Goal: Task Accomplishment & Management: Manage account settings

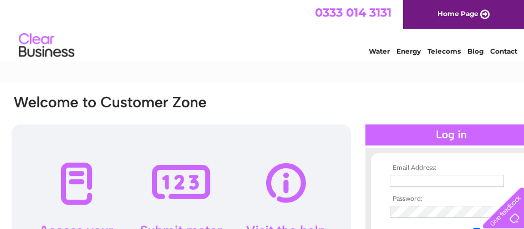
click at [414, 183] on input "text" at bounding box center [447, 181] width 114 height 12
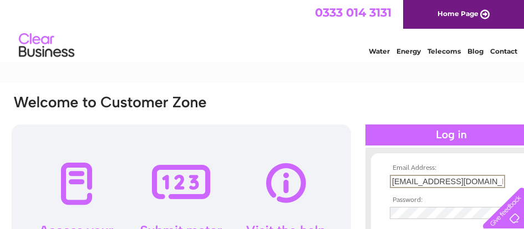
type input "[EMAIL_ADDRESS][DOMAIN_NAME]"
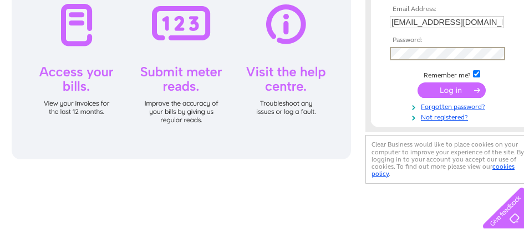
scroll to position [166, 0]
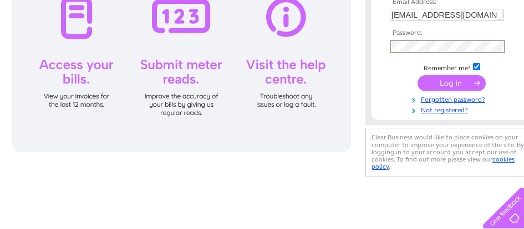
click at [477, 64] on input "checkbox" at bounding box center [476, 66] width 7 height 7
checkbox input "false"
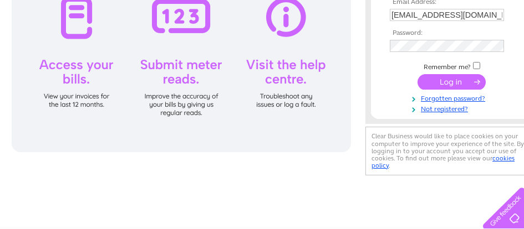
click at [447, 79] on input "submit" at bounding box center [451, 82] width 68 height 16
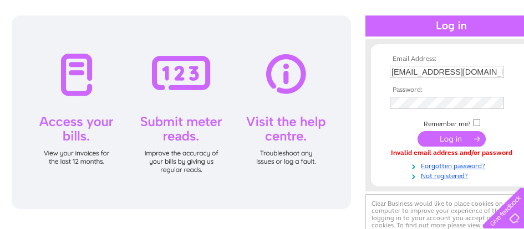
scroll to position [111, 0]
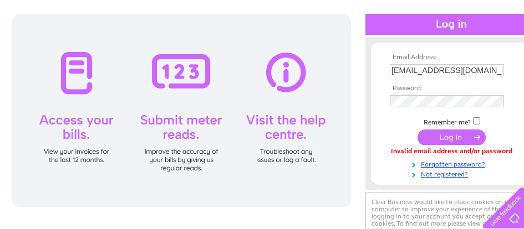
click at [447, 139] on input "submit" at bounding box center [451, 138] width 68 height 16
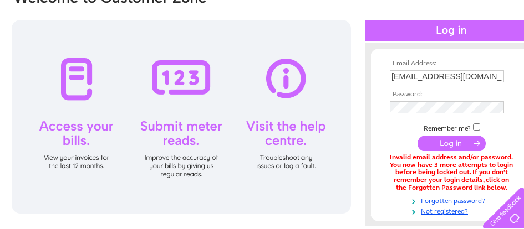
scroll to position [111, 0]
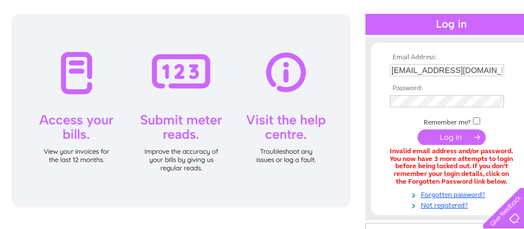
click at [449, 136] on input "submit" at bounding box center [451, 138] width 68 height 16
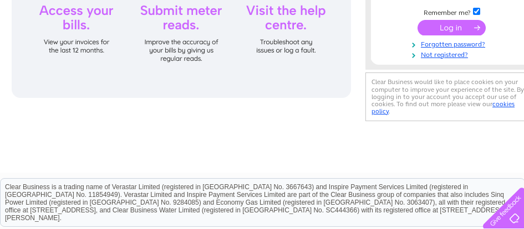
scroll to position [140, 0]
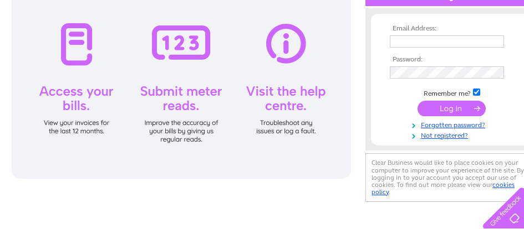
click at [74, 120] on div at bounding box center [181, 82] width 339 height 194
click at [72, 119] on div at bounding box center [181, 82] width 339 height 194
click at [277, 117] on div at bounding box center [181, 82] width 339 height 194
click at [278, 101] on div at bounding box center [181, 82] width 339 height 194
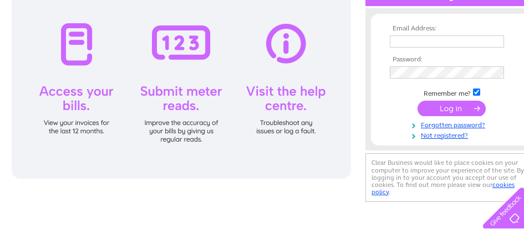
click at [278, 101] on div at bounding box center [181, 82] width 339 height 194
click at [481, 91] on td "Remember me?" at bounding box center [451, 92] width 129 height 11
click at [478, 92] on input "checkbox" at bounding box center [476, 92] width 7 height 7
checkbox input "false"
click at [433, 124] on link "Forgotten password?" at bounding box center [453, 124] width 126 height 11
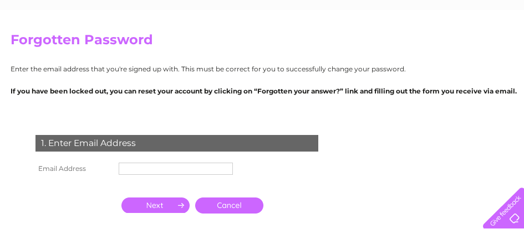
scroll to position [111, 0]
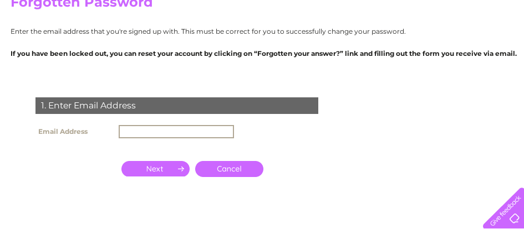
click at [137, 129] on input "text" at bounding box center [176, 131] width 115 height 13
type input "[EMAIL_ADDRESS][DOMAIN_NAME]"
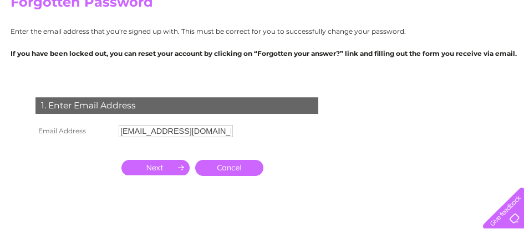
click at [166, 168] on input "button" at bounding box center [155, 168] width 68 height 16
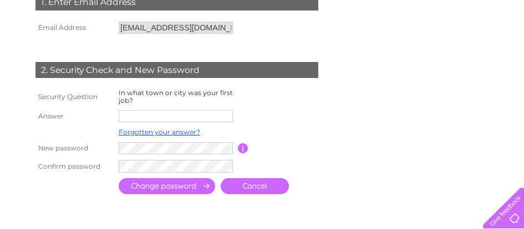
scroll to position [222, 0]
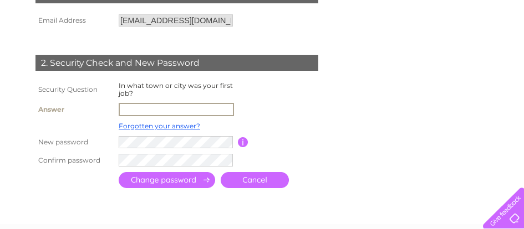
click at [139, 109] on input "text" at bounding box center [176, 109] width 115 height 13
type input "g"
type input "G"
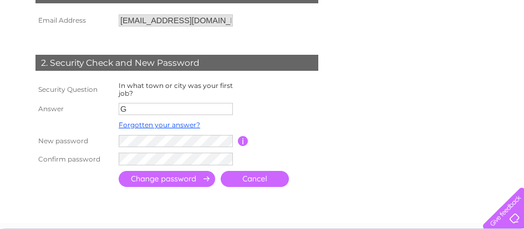
click at [247, 101] on td at bounding box center [287, 109] width 99 height 18
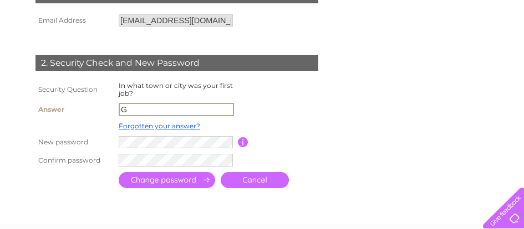
click at [132, 109] on input "G" at bounding box center [176, 109] width 115 height 13
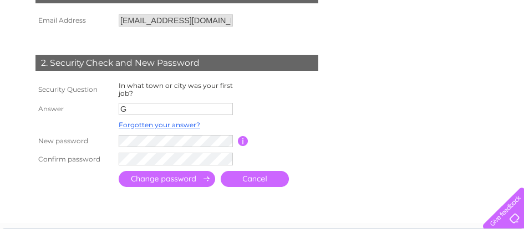
click at [247, 178] on link "Cancel" at bounding box center [255, 179] width 68 height 16
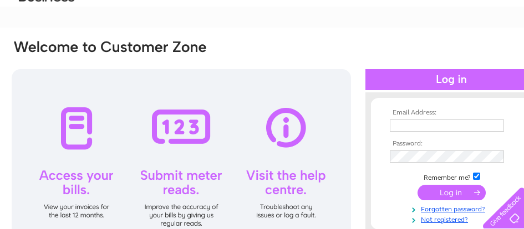
scroll to position [111, 0]
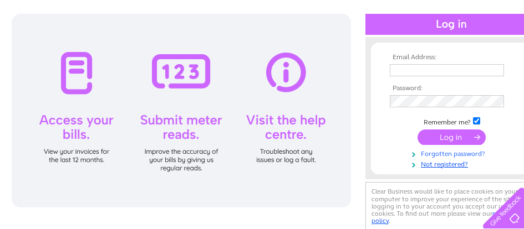
click at [446, 152] on link "Forgotten password?" at bounding box center [453, 153] width 126 height 11
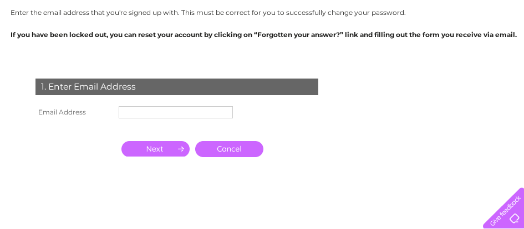
scroll to position [166, 0]
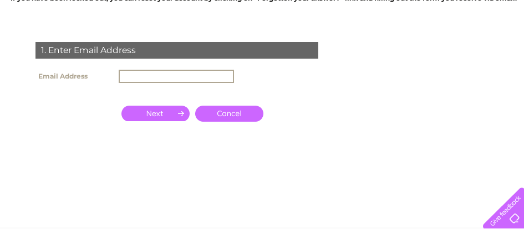
click at [142, 73] on input "text" at bounding box center [176, 76] width 115 height 13
type input "admin@bordercoatings.com"
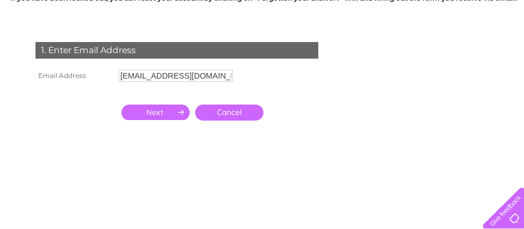
click at [168, 114] on input "button" at bounding box center [155, 113] width 68 height 16
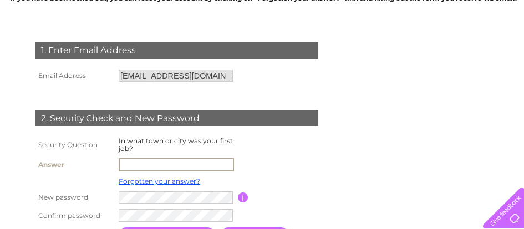
click at [129, 165] on input "text" at bounding box center [176, 165] width 115 height 13
click at [130, 163] on input "text" at bounding box center [176, 165] width 115 height 13
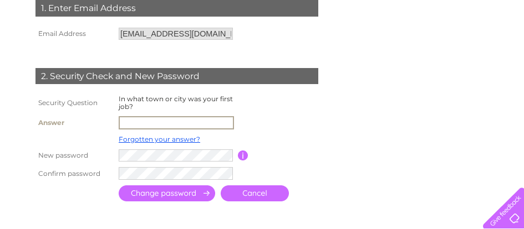
scroll to position [222, 0]
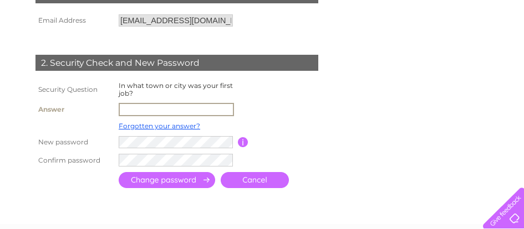
click at [150, 110] on input "text" at bounding box center [176, 109] width 115 height 13
drag, startPoint x: 119, startPoint y: 105, endPoint x: 136, endPoint y: 107, distance: 17.9
click at [136, 107] on input "text" at bounding box center [176, 109] width 115 height 13
click at [139, 108] on input "text" at bounding box center [176, 109] width 115 height 13
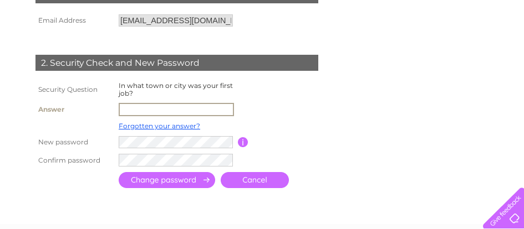
click at [155, 108] on input "text" at bounding box center [176, 109] width 115 height 13
type input "Aberlady"
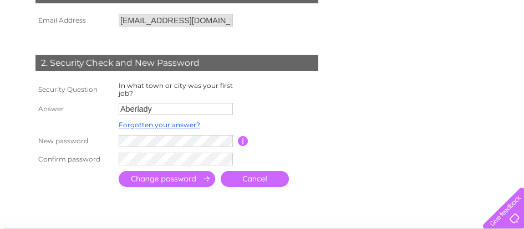
click at [203, 177] on input "submit" at bounding box center [167, 179] width 96 height 16
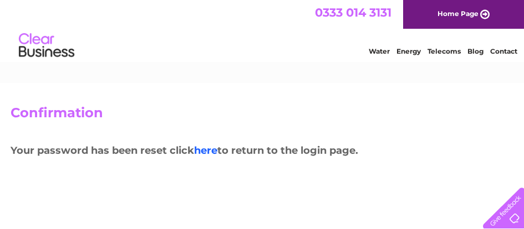
click at [206, 150] on link "here" at bounding box center [205, 151] width 23 height 12
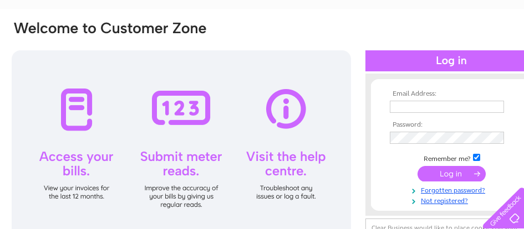
scroll to position [111, 0]
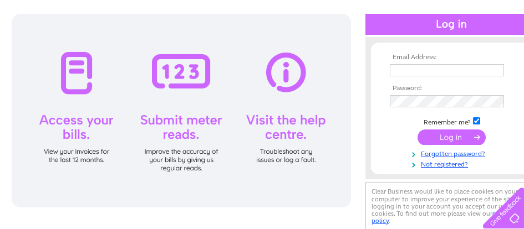
type input "admin@bordercoatings.com"
click at [441, 137] on input "submit" at bounding box center [451, 138] width 68 height 16
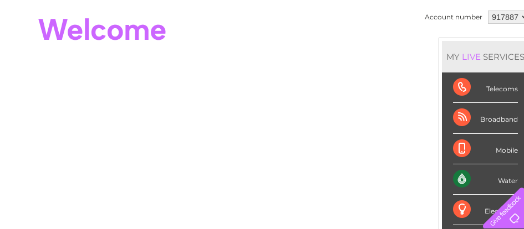
scroll to position [111, 0]
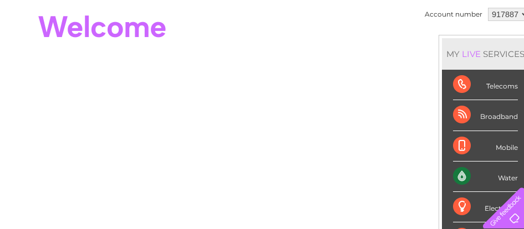
click at [458, 172] on div "Water" at bounding box center [485, 177] width 65 height 30
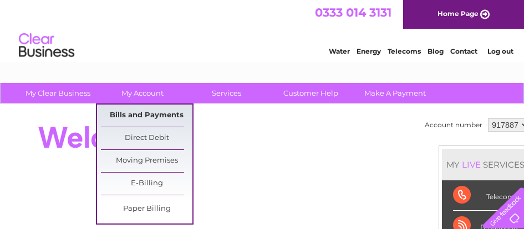
click at [142, 109] on link "Bills and Payments" at bounding box center [146, 116] width 91 height 22
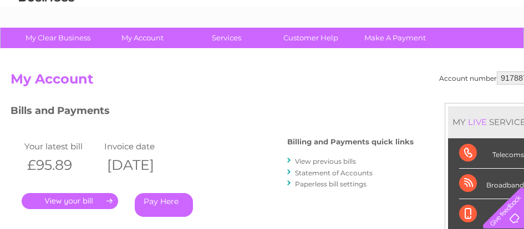
scroll to position [111, 0]
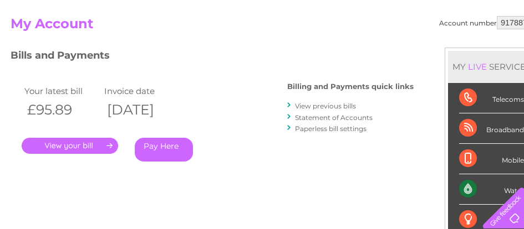
click at [313, 116] on link "Statement of Accounts" at bounding box center [334, 118] width 78 height 8
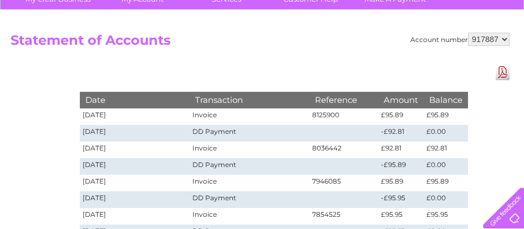
scroll to position [55, 0]
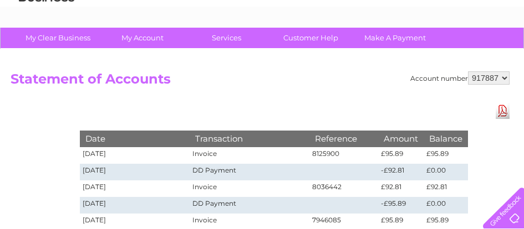
click at [498, 109] on link "Download Pdf" at bounding box center [502, 111] width 14 height 16
click at [505, 75] on select "917887" at bounding box center [489, 77] width 42 height 13
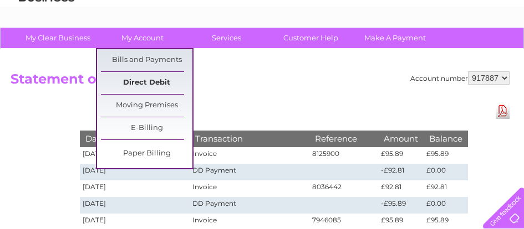
click at [145, 80] on link "Direct Debit" at bounding box center [146, 83] width 91 height 22
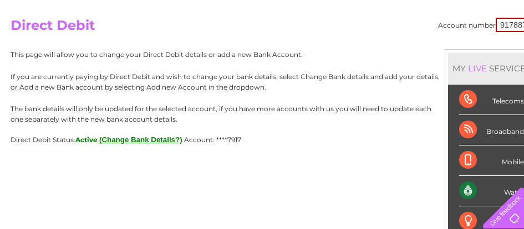
scroll to position [111, 0]
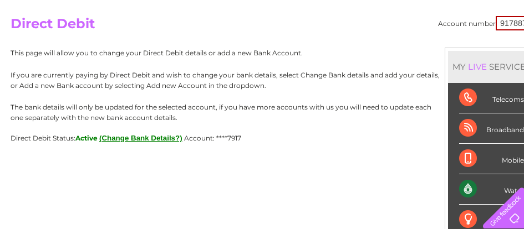
click at [145, 139] on button "(Change Bank Details?)" at bounding box center [140, 138] width 83 height 8
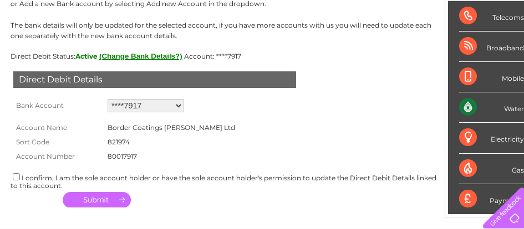
scroll to position [222, 0]
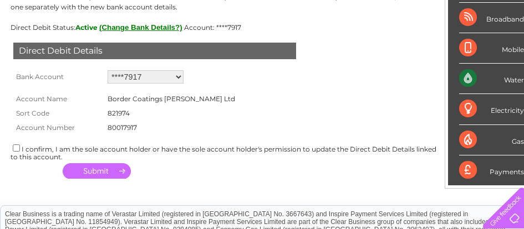
click at [17, 148] on input "checkbox" at bounding box center [16, 148] width 7 height 7
checkbox input "true"
click at [100, 170] on button "button" at bounding box center [97, 171] width 68 height 16
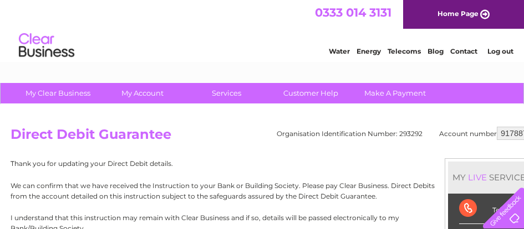
click at [484, 12] on link "Home Page" at bounding box center [463, 14] width 121 height 29
